Goal: Information Seeking & Learning: Learn about a topic

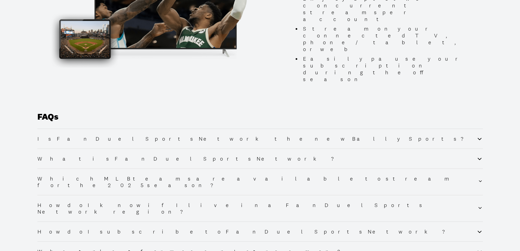
scroll to position [519, 0]
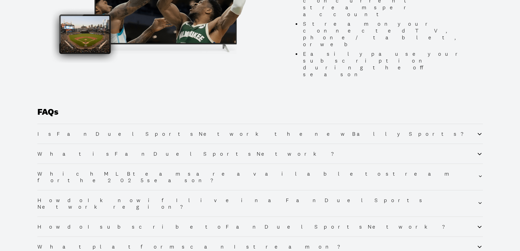
click at [93, 243] on h2 "What platforms can I stream on?" at bounding box center [193, 246] width 313 height 7
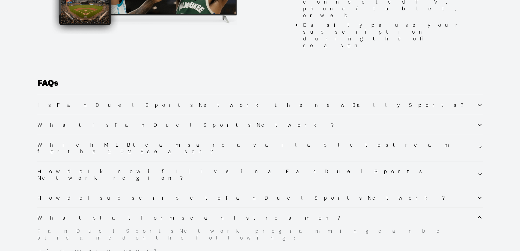
scroll to position [573, 0]
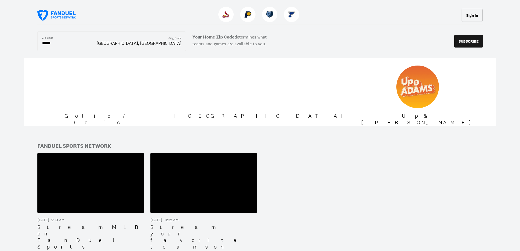
scroll to position [792, 0]
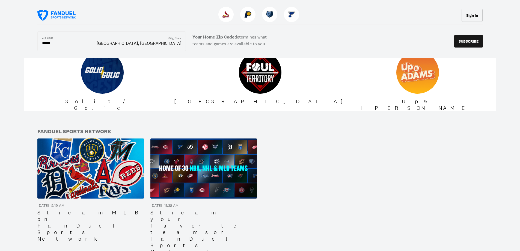
click at [202, 138] on img at bounding box center [203, 168] width 106 height 60
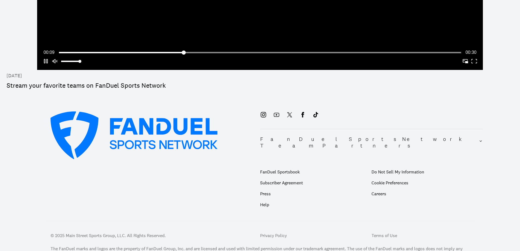
scroll to position [191, 0]
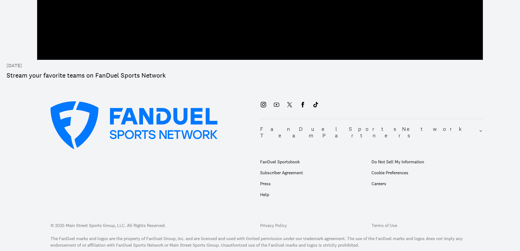
click at [301, 127] on h2 "FanDuel Sports Network Team Partners" at bounding box center [369, 132] width 219 height 13
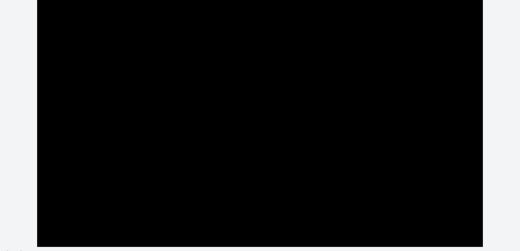
scroll to position [0, 0]
